Goal: Transaction & Acquisition: Purchase product/service

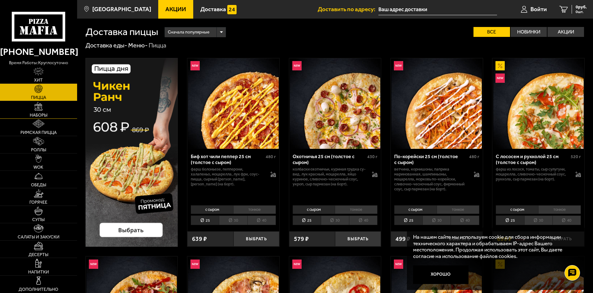
click at [54, 110] on link "Наборы" at bounding box center [38, 109] width 77 height 17
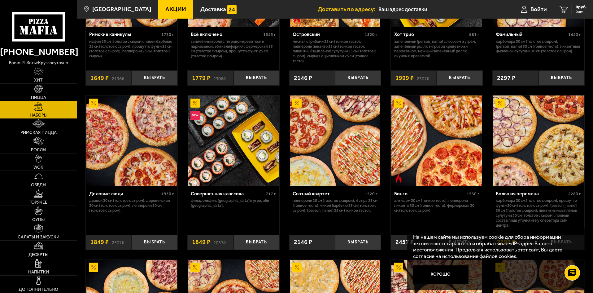
scroll to position [619, 0]
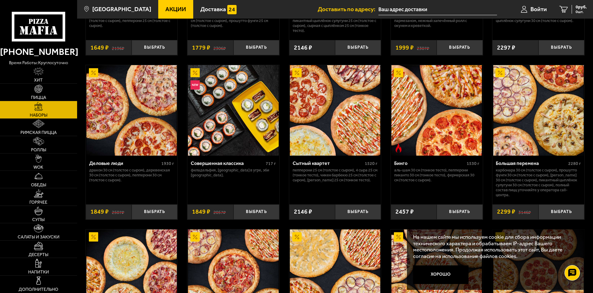
click at [429, 263] on div "На нашем сайте мы используем cookie для сбора информации технического характера…" at bounding box center [496, 258] width 178 height 63
click at [430, 268] on button "Хорошо" at bounding box center [441, 274] width 56 height 19
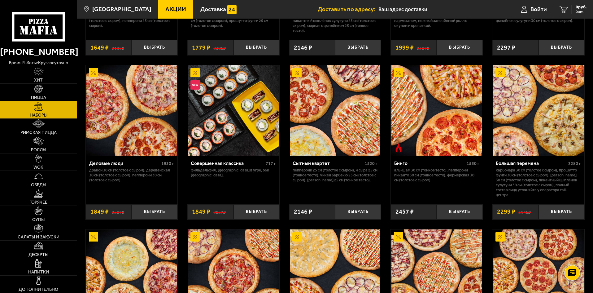
click at [588, 236] on div "Джентельмен клуб 820 г Пикантный цыплёнок сулугуни 25 см (тонкое тесто), Чикен …" at bounding box center [335, 1] width 516 height 1142
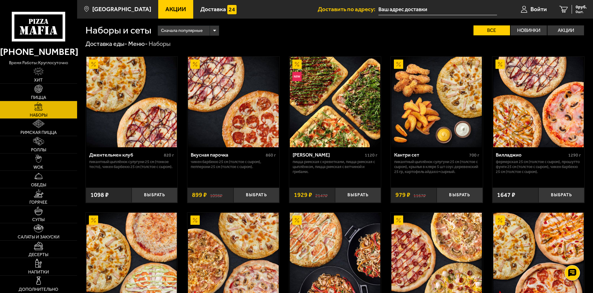
scroll to position [0, 0]
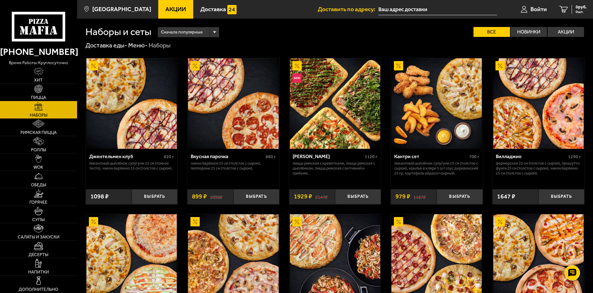
click at [241, 139] on img at bounding box center [233, 103] width 90 height 90
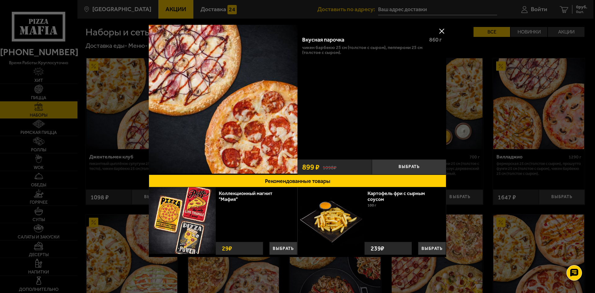
drag, startPoint x: 442, startPoint y: 25, endPoint x: 441, endPoint y: 28, distance: 3.5
click at [441, 28] on div "Вкусная парочка 860 г Чикен Барбекю 25 см (толстое с сыром), Пепперони 25 см (т…" at bounding box center [297, 145] width 297 height 241
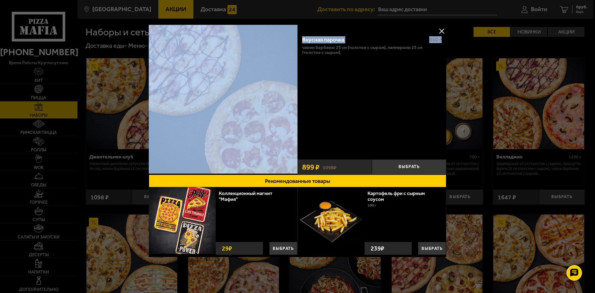
click at [441, 28] on button at bounding box center [441, 30] width 9 height 9
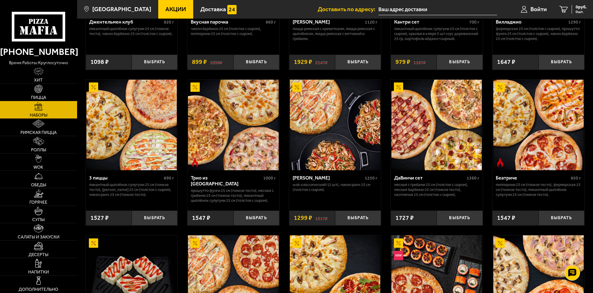
scroll to position [155, 0]
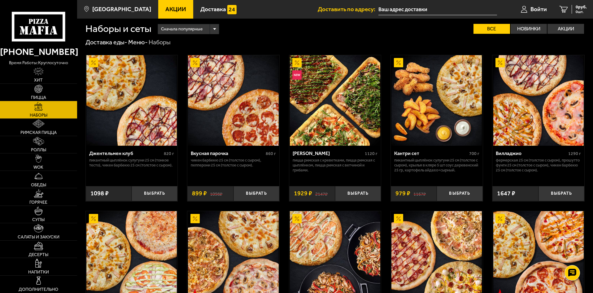
scroll to position [0, 0]
